Goal: Transaction & Acquisition: Download file/media

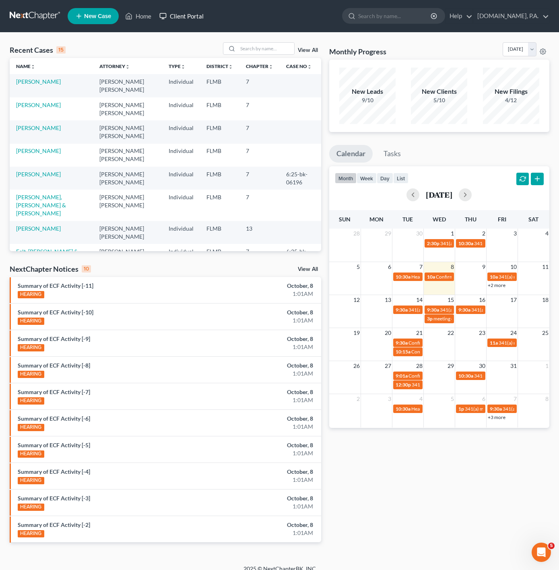
click at [200, 15] on link "Client Portal" at bounding box center [181, 16] width 52 height 14
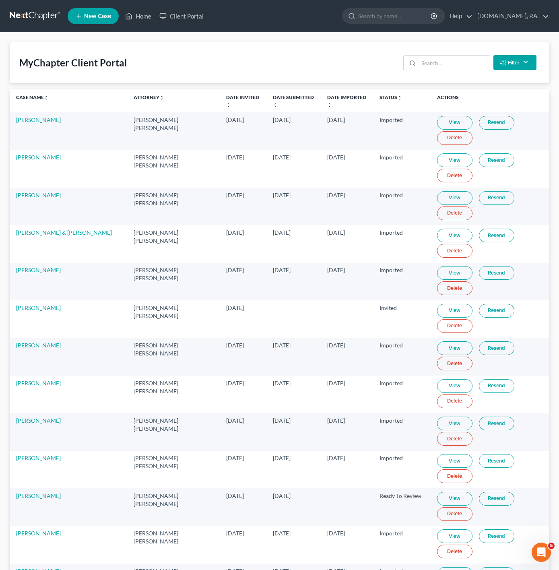
click at [142, 23] on ul "New Case Home Client Portal - No Result - See all results Or Press Enter... Hel…" at bounding box center [309, 16] width 482 height 21
click at [142, 19] on link "Home" at bounding box center [138, 16] width 34 height 14
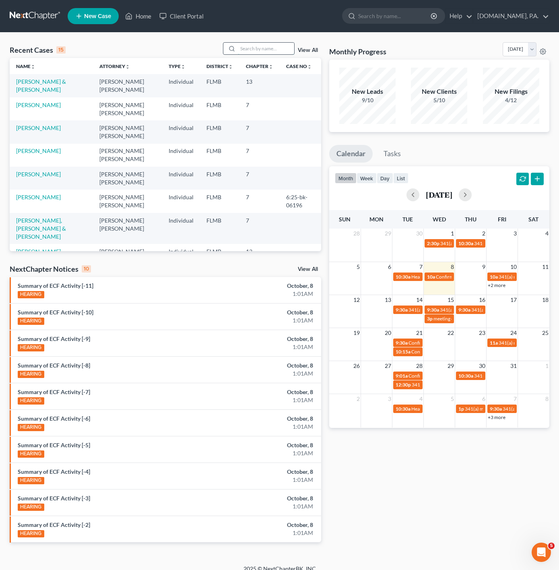
click at [274, 43] on input "search" at bounding box center [266, 49] width 56 height 12
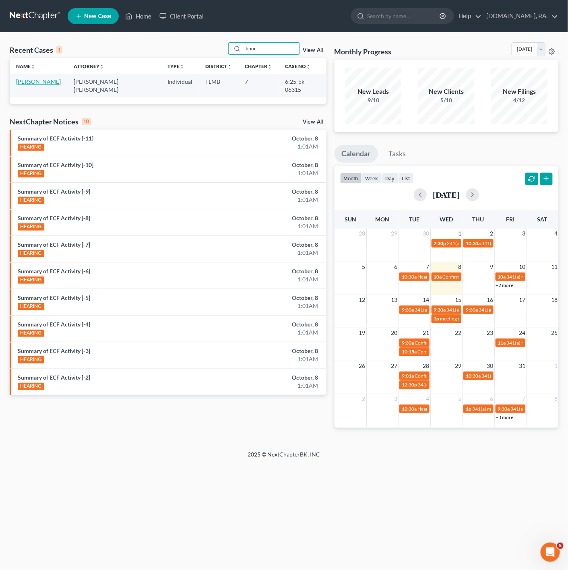
type input "tibur"
click at [46, 81] on link "Tiburcio, Norberto" at bounding box center [38, 81] width 45 height 7
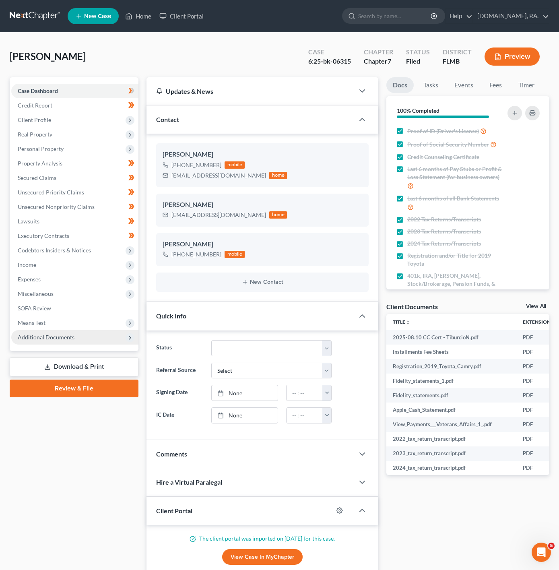
click at [109, 343] on span "Additional Documents" at bounding box center [74, 337] width 127 height 14
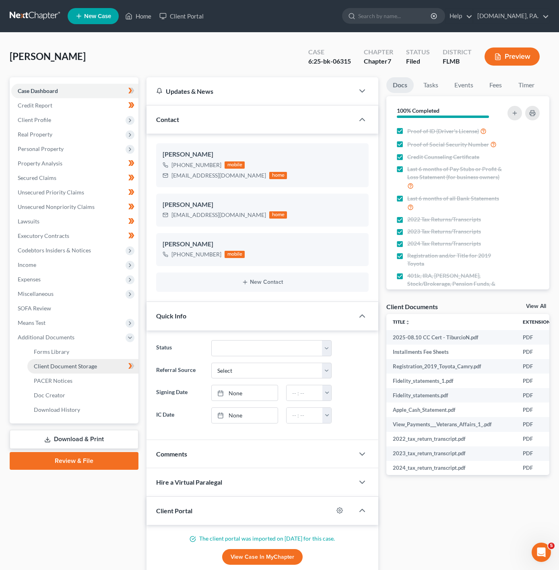
click at [98, 368] on link "Client Document Storage" at bounding box center [82, 366] width 111 height 14
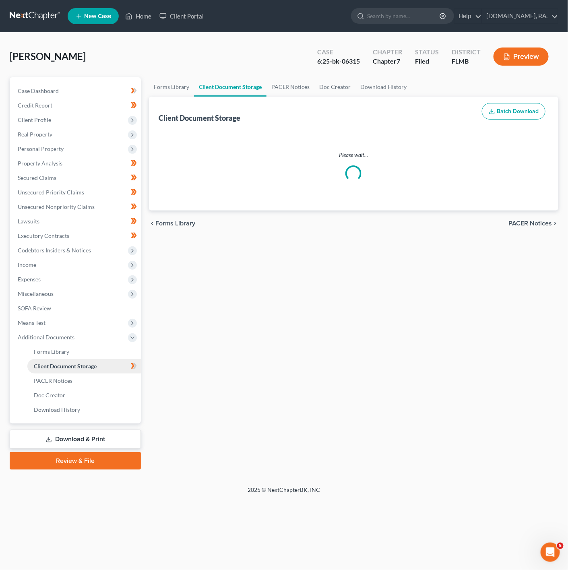
select select "4"
select select "9"
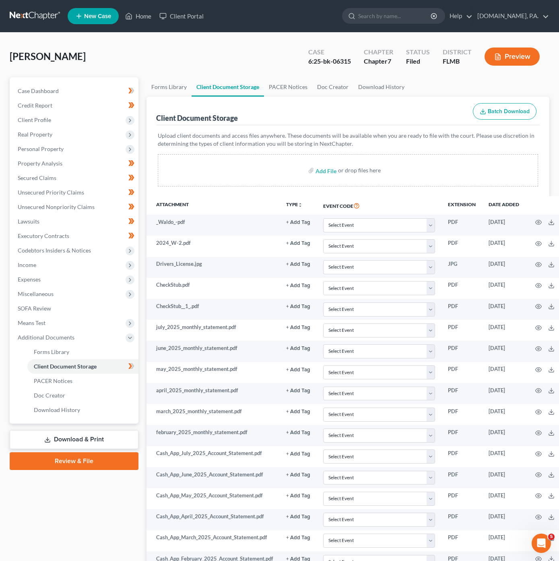
click at [97, 439] on link "Download & Print" at bounding box center [74, 439] width 129 height 19
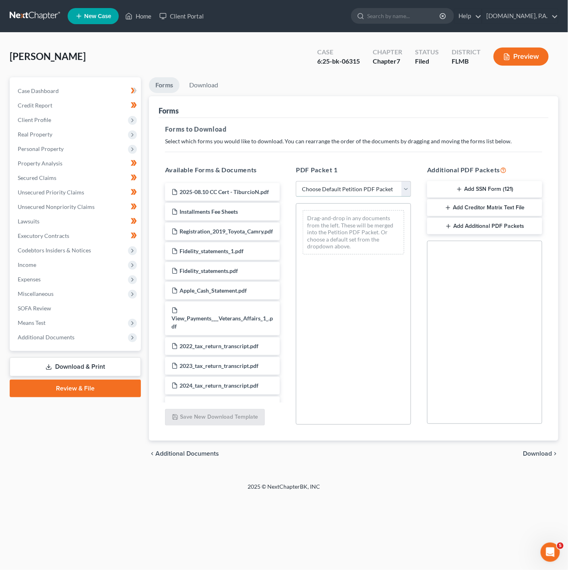
click at [403, 183] on select "Choose Default Petition PDF Packet Complete Bankruptcy Petition (all forms and …" at bounding box center [353, 189] width 115 height 16
select select "4"
click at [296, 181] on select "Choose Default Petition PDF Packet Complete Bankruptcy Petition (all forms and …" at bounding box center [353, 189] width 115 height 16
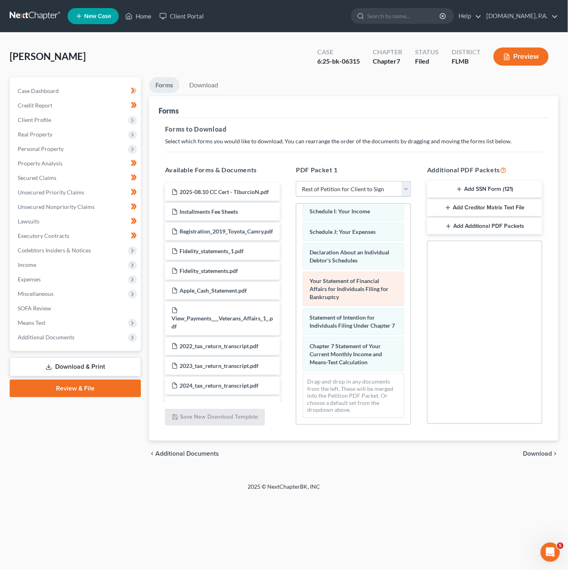
scroll to position [221, 0]
click at [529, 456] on span "Download" at bounding box center [537, 453] width 29 height 6
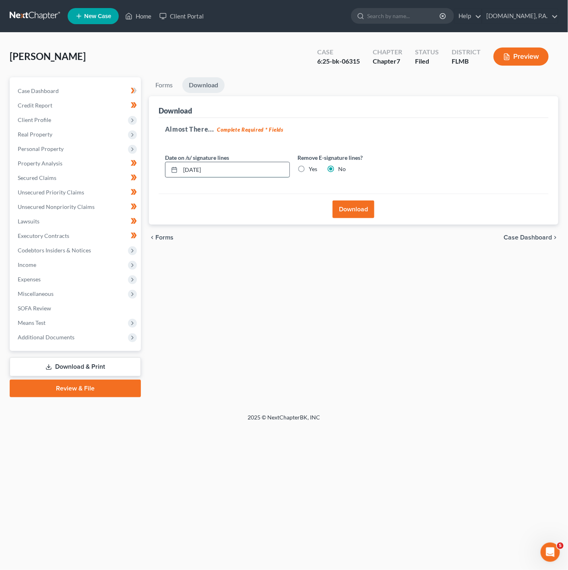
click at [226, 164] on input "10/08/2025" at bounding box center [234, 169] width 109 height 15
click at [362, 212] on button "Download" at bounding box center [353, 209] width 42 height 18
click at [346, 214] on button "Download" at bounding box center [353, 209] width 42 height 18
click at [243, 174] on input "10/08/2025" at bounding box center [234, 169] width 109 height 15
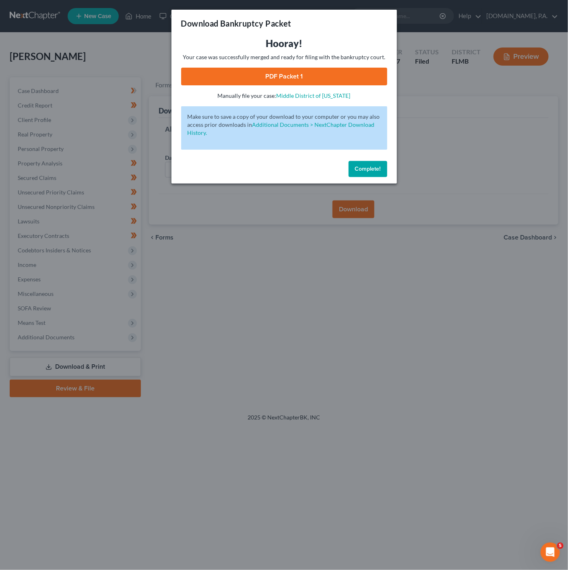
click at [321, 72] on link "PDF Packet 1" at bounding box center [284, 77] width 206 height 18
click at [475, 118] on div "Download Bankruptcy Packet Hooray! Your case was successfully merged and ready …" at bounding box center [284, 285] width 568 height 570
click at [409, 121] on div "Download Bankruptcy Packet Hooray! Your case was successfully merged and ready …" at bounding box center [284, 285] width 568 height 570
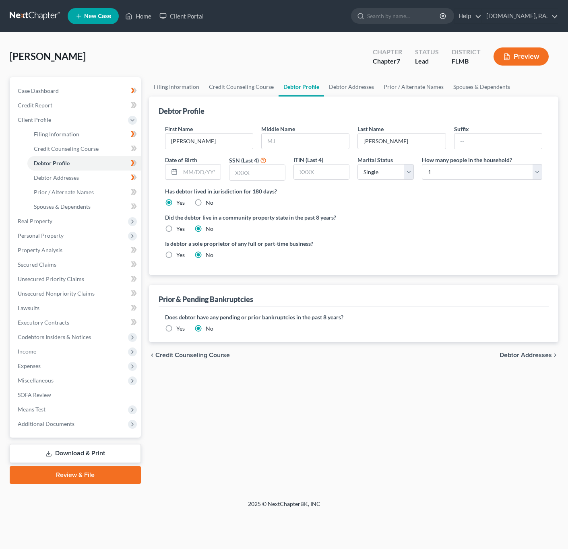
select select "0"
